Goal: Task Accomplishment & Management: Complete application form

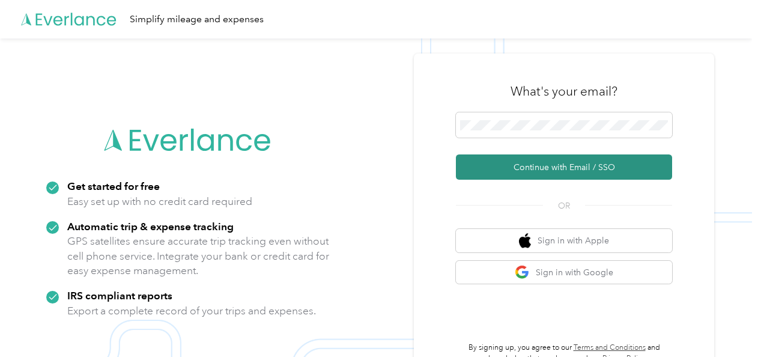
click at [548, 165] on button "Continue with Email / SSO" at bounding box center [564, 166] width 216 height 25
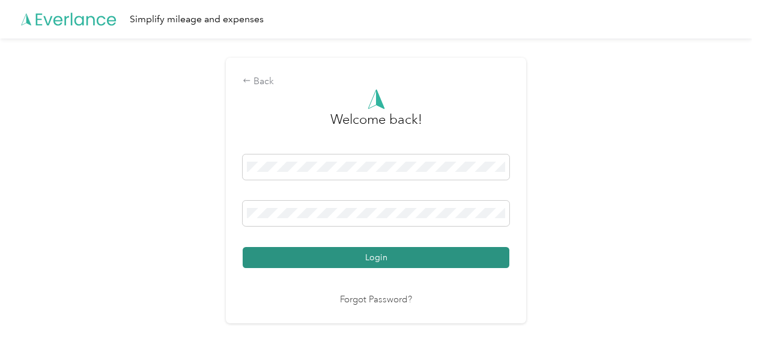
click at [382, 260] on button "Login" at bounding box center [376, 257] width 267 height 21
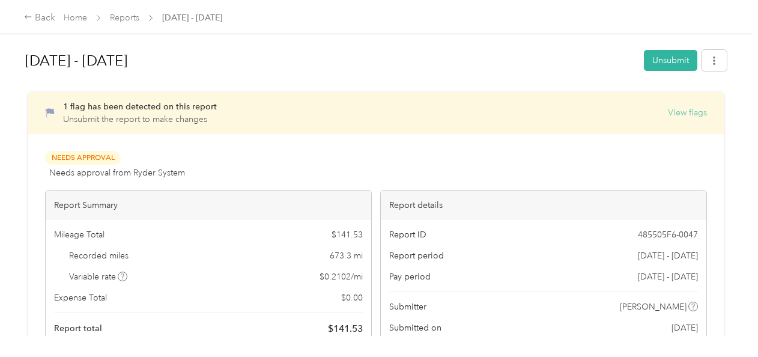
click at [682, 111] on button "View flags" at bounding box center [687, 112] width 39 height 13
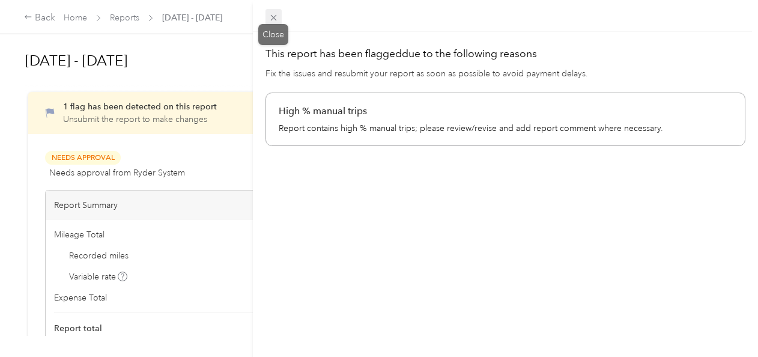
click at [274, 15] on icon at bounding box center [274, 18] width 10 height 10
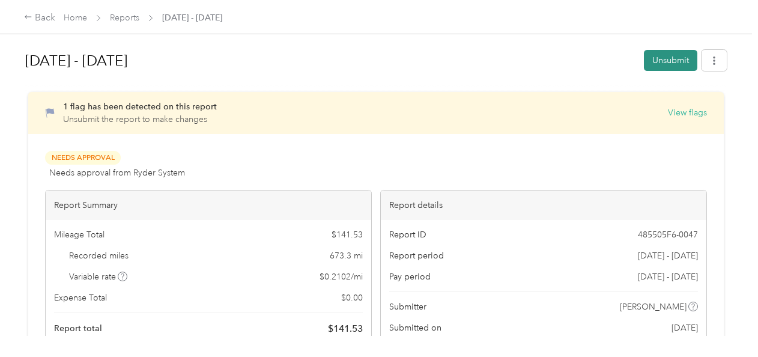
click at [673, 57] on button "Unsubmit" at bounding box center [670, 60] width 53 height 21
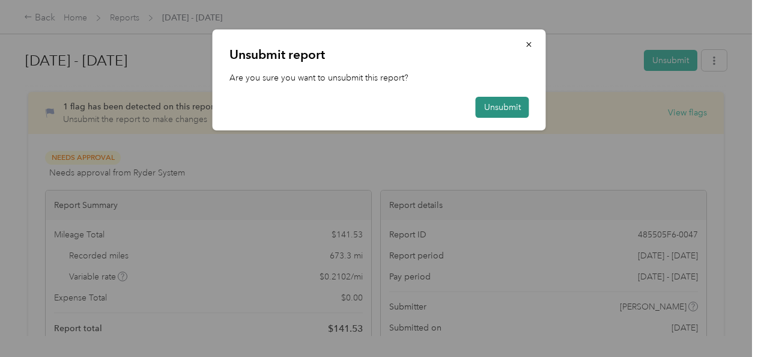
click at [503, 109] on button "Unsubmit" at bounding box center [502, 107] width 53 height 21
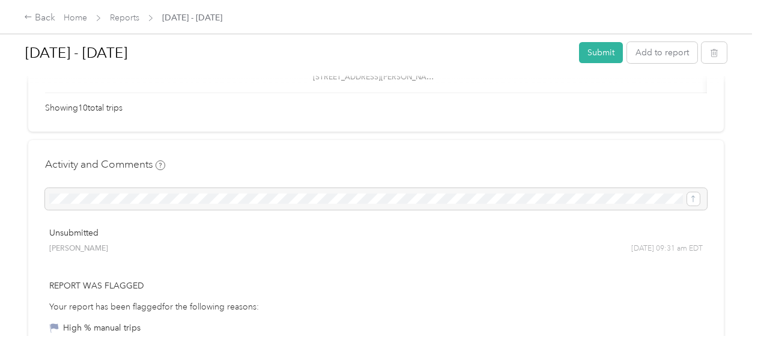
scroll to position [929, 0]
click at [64, 210] on div at bounding box center [376, 201] width 662 height 22
click at [74, 204] on div at bounding box center [376, 201] width 662 height 22
click at [693, 206] on div at bounding box center [376, 201] width 662 height 22
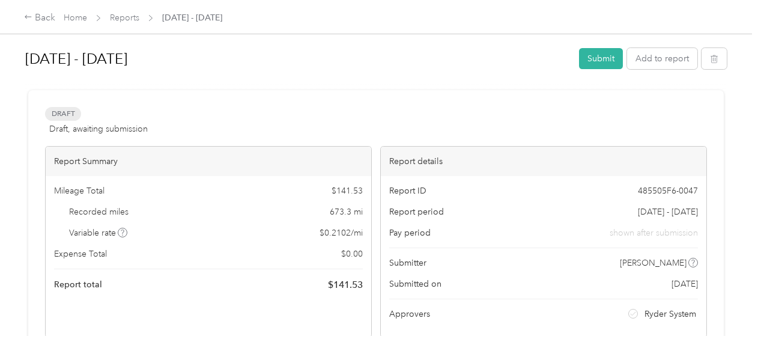
scroll to position [0, 0]
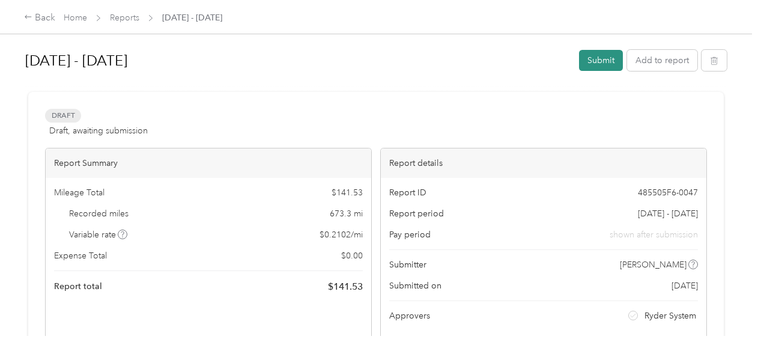
click at [603, 59] on button "Submit" at bounding box center [601, 60] width 44 height 21
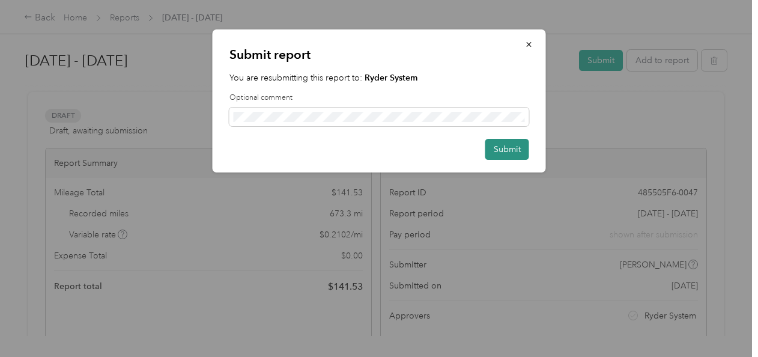
click at [503, 147] on button "Submit" at bounding box center [507, 149] width 44 height 21
